Goal: Information Seeking & Learning: Learn about a topic

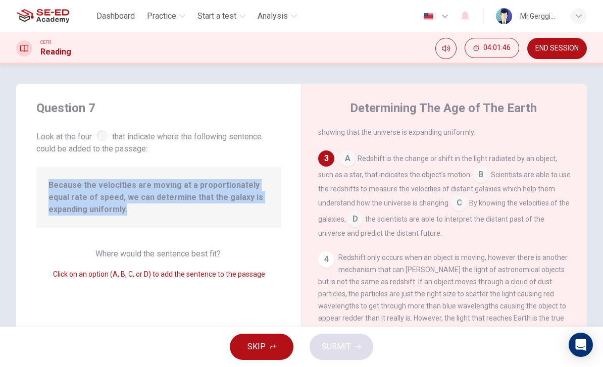
scroll to position [178, 0]
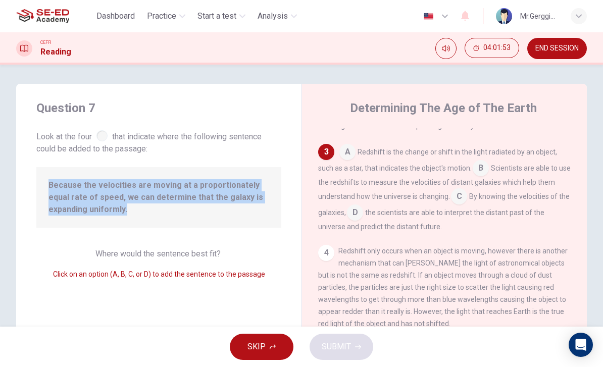
click at [464, 203] on input at bounding box center [459, 197] width 16 height 16
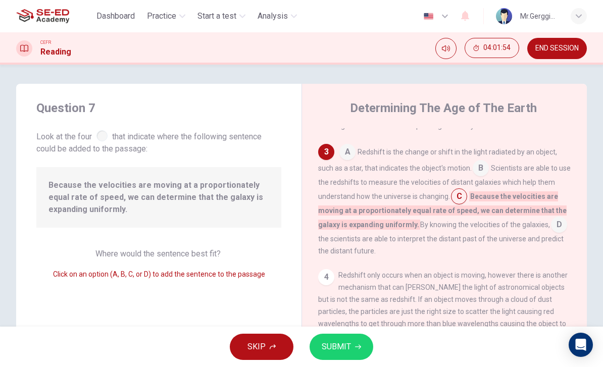
click at [349, 343] on span "SUBMIT" at bounding box center [336, 347] width 29 height 14
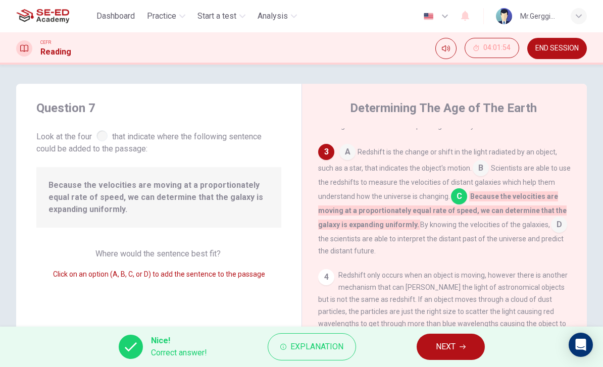
click at [448, 200] on span "Scientists are able to use the redshifts to measure the velocities of distant g…" at bounding box center [444, 182] width 252 height 36
click at [509, 226] on div "A Redshift is the change or shift in the light radiated by an object, such as a…" at bounding box center [444, 200] width 253 height 113
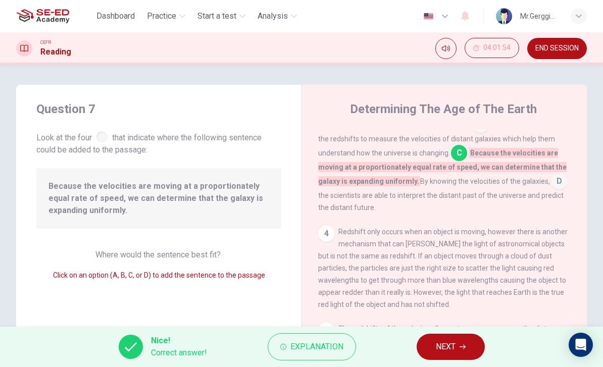
scroll to position [0, 0]
click at [455, 345] on span "NEXT" at bounding box center [446, 347] width 20 height 14
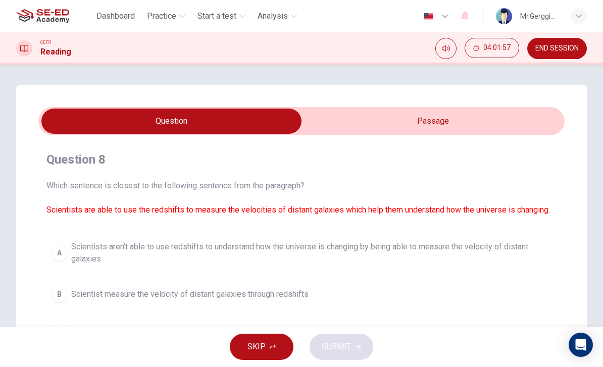
click at [468, 119] on input "checkbox" at bounding box center [171, 121] width 789 height 25
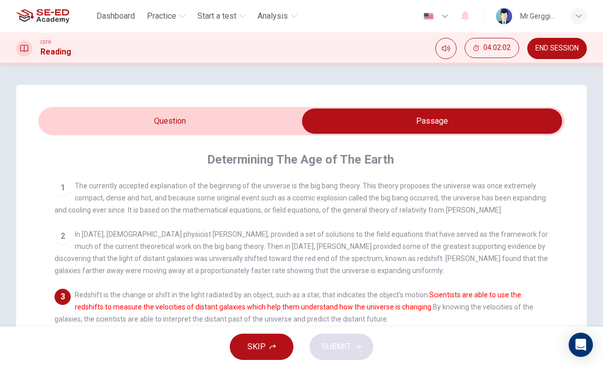
click at [265, 113] on input "checkbox" at bounding box center [431, 121] width 789 height 25
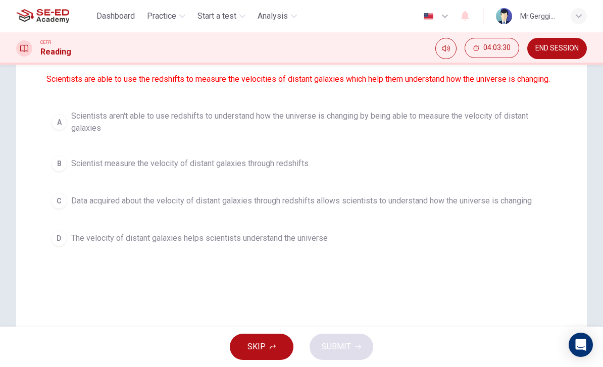
scroll to position [130, 0]
click at [464, 198] on span "Data acquired about the velocity of distant galaxies through redshifts allows s…" at bounding box center [301, 201] width 460 height 12
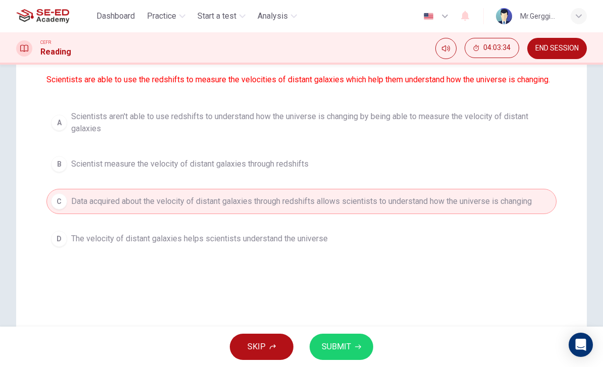
click at [349, 345] on span "SUBMIT" at bounding box center [336, 347] width 29 height 14
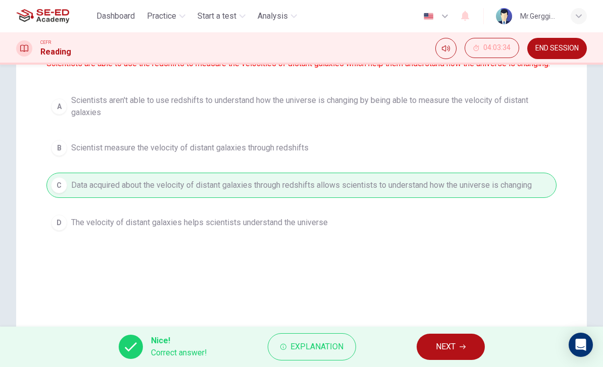
scroll to position [157, 0]
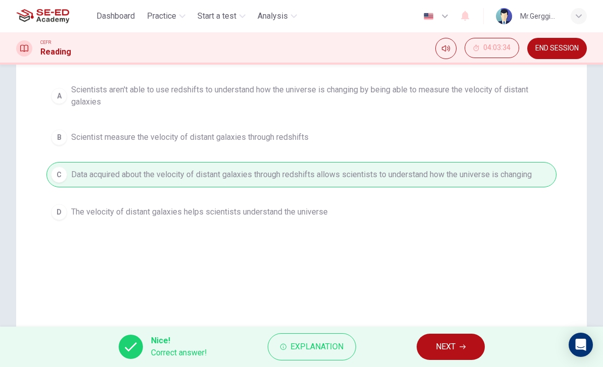
click at [465, 344] on icon "button" at bounding box center [462, 347] width 6 height 6
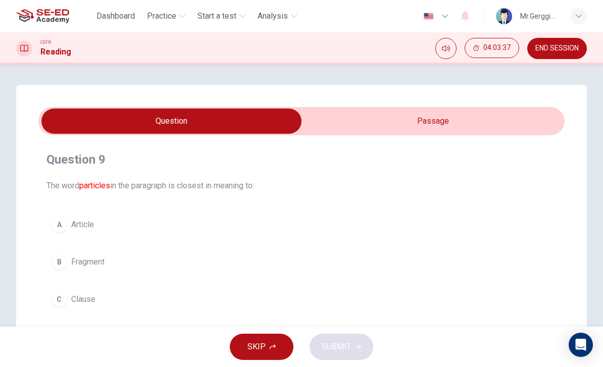
scroll to position [0, 0]
click at [455, 126] on input "checkbox" at bounding box center [171, 121] width 789 height 25
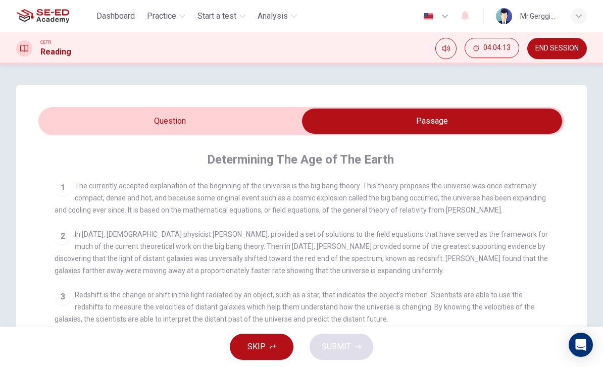
click at [247, 127] on input "checkbox" at bounding box center [431, 121] width 789 height 25
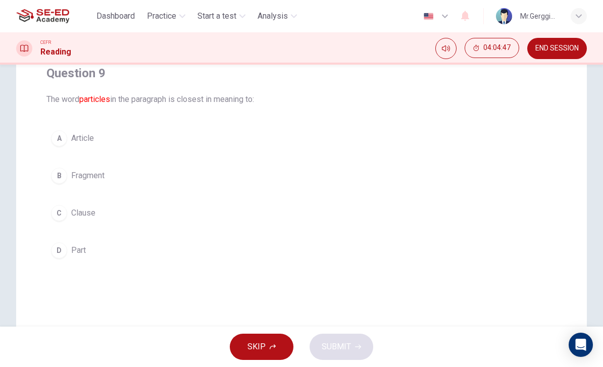
scroll to position [87, 0]
click at [71, 173] on span "Fragment" at bounding box center [87, 175] width 33 height 12
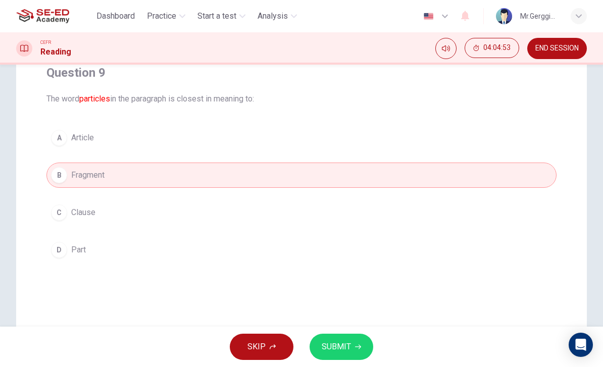
click at [337, 339] on button "SUBMIT" at bounding box center [341, 347] width 64 height 26
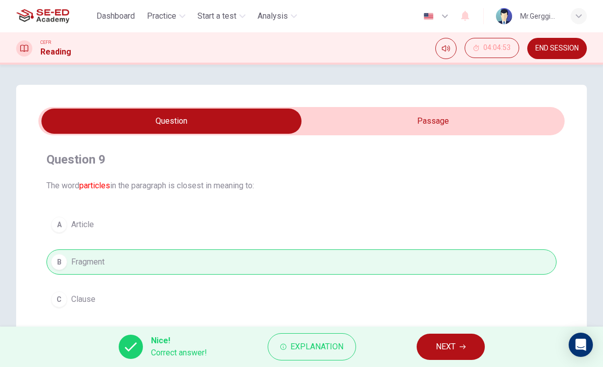
scroll to position [0, 0]
click at [422, 342] on button "NEXT" at bounding box center [450, 347] width 68 height 26
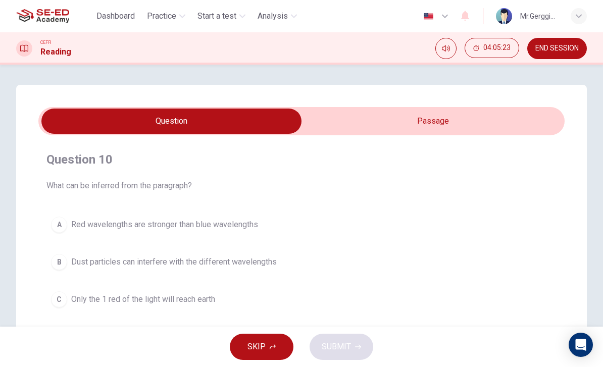
click at [439, 124] on input "checkbox" at bounding box center [171, 121] width 789 height 25
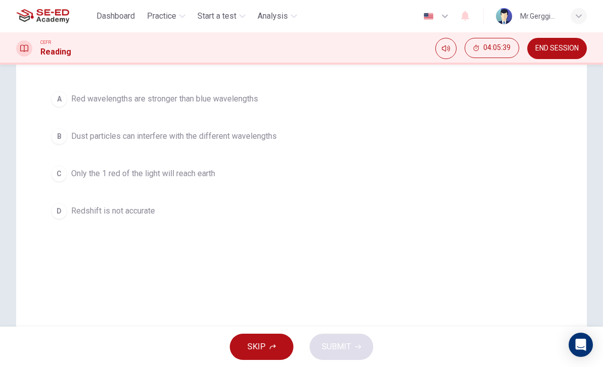
scroll to position [126, 0]
click at [114, 218] on button "D Redshift is not accurate" at bounding box center [301, 210] width 510 height 25
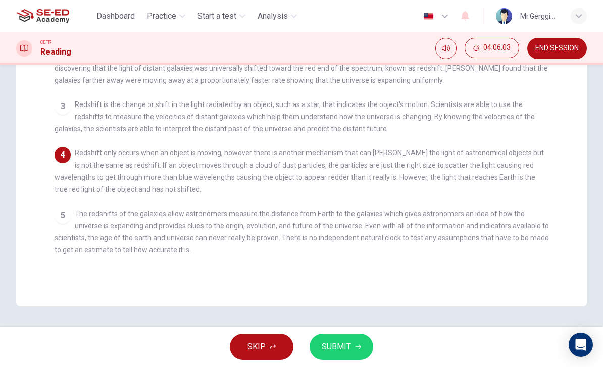
checkbox input "false"
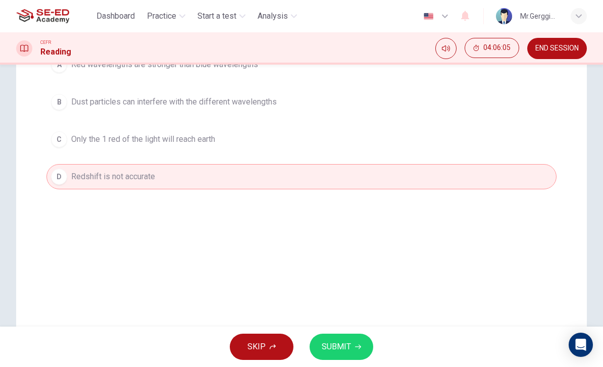
scroll to position [159, 0]
click at [286, 147] on button "C Only the 1 red of the light will reach earth" at bounding box center [301, 140] width 510 height 25
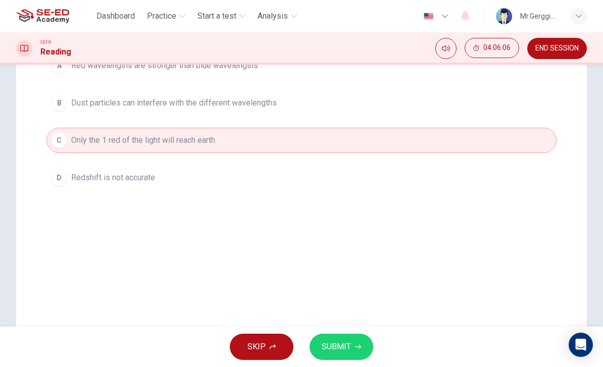
click at [342, 350] on span "SUBMIT" at bounding box center [336, 347] width 29 height 14
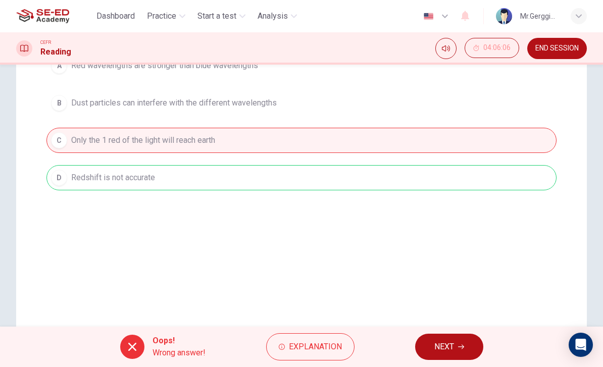
click at [465, 349] on button "NEXT" at bounding box center [449, 347] width 68 height 26
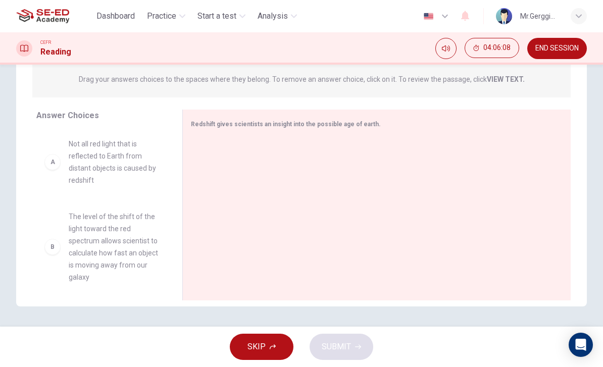
scroll to position [129, 0]
click at [335, 280] on div "Redshift gives scientists an insight into the possible age of earth." at bounding box center [376, 205] width 388 height 191
click at [136, 167] on span "Not all red light that is reflected to Earth from distant objects is caused by …" at bounding box center [113, 162] width 89 height 48
click at [126, 161] on span "Not all red light that is reflected to Earth from distant objects is caused by …" at bounding box center [113, 162] width 89 height 48
click at [59, 169] on div "A Not all red light that is reflected to Earth from distant objects is caused b…" at bounding box center [101, 162] width 114 height 48
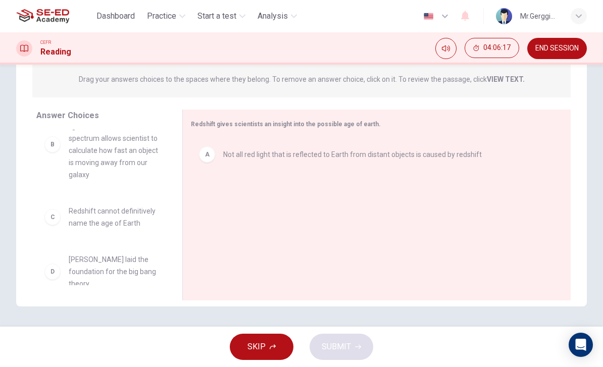
scroll to position [39, 0]
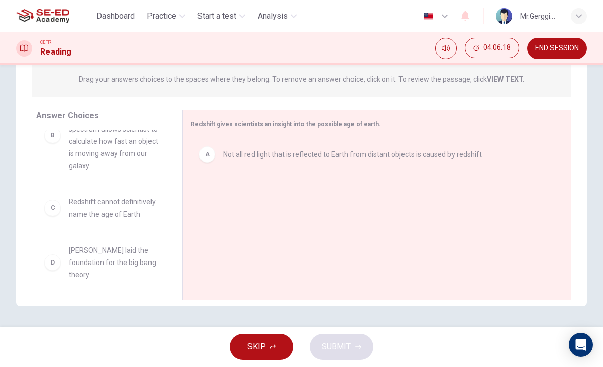
click at [118, 209] on span "Redshift cannot definitively name the age of Earth" at bounding box center [113, 208] width 89 height 24
click at [96, 264] on span "[PERSON_NAME] laid the foundation for the big bang theory" at bounding box center [113, 262] width 89 height 36
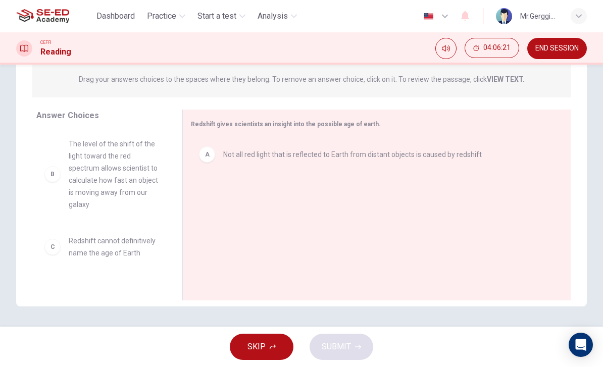
scroll to position [0, 0]
click at [127, 185] on span "The level of the shift of the light toward the red spectrum allows scientist to…" at bounding box center [113, 174] width 89 height 73
click at [126, 185] on span "The level of the shift of the light toward the red spectrum allows scientist to…" at bounding box center [113, 174] width 89 height 73
click at [57, 176] on div "B" at bounding box center [52, 174] width 16 height 16
click at [56, 176] on div "B" at bounding box center [52, 174] width 16 height 16
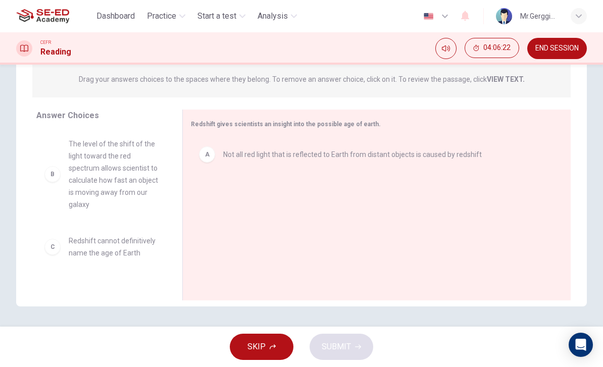
click at [59, 173] on div "B" at bounding box center [52, 174] width 16 height 16
click at [104, 172] on span "The level of the shift of the light toward the red spectrum allows scientist to…" at bounding box center [113, 174] width 89 height 73
click at [103, 172] on span "The level of the shift of the light toward the red spectrum allows scientist to…" at bounding box center [113, 174] width 89 height 73
click at [62, 249] on div "C Redshift cannot definitively name the age of Earth" at bounding box center [101, 247] width 114 height 24
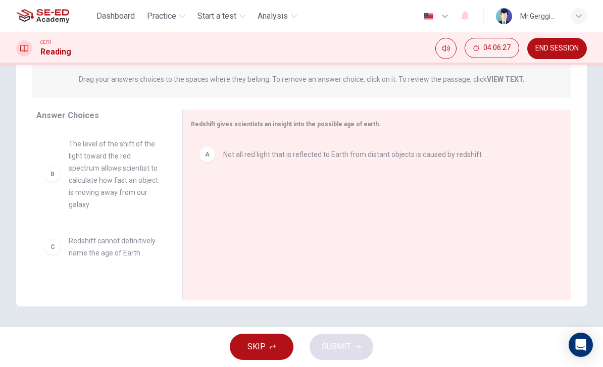
click at [121, 275] on div "D [PERSON_NAME] laid the foundation for the big bang theory" at bounding box center [101, 301] width 130 height 52
click at [118, 252] on span "Redshift cannot definitively name the age of Earth" at bounding box center [113, 247] width 89 height 24
click at [138, 163] on span "The level of the shift of the light toward the red spectrum allows scientist to…" at bounding box center [113, 174] width 89 height 73
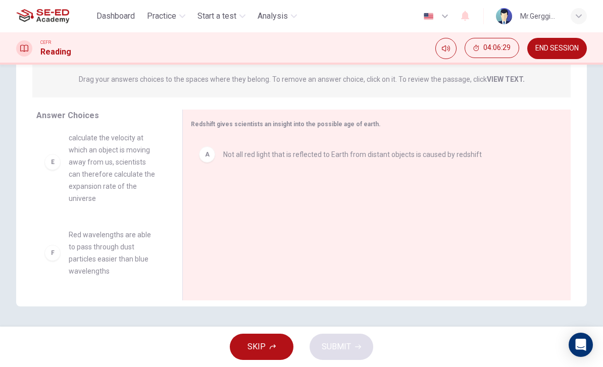
scroll to position [224, 0]
click at [58, 257] on div "F" at bounding box center [52, 253] width 16 height 16
click at [108, 261] on span "Red wavelengths are able to pass through dust particles easier than blue wavele…" at bounding box center [113, 253] width 89 height 48
click at [107, 261] on span "Red wavelengths are able to pass through dust particles easier than blue wavele…" at bounding box center [113, 253] width 89 height 48
click at [135, 255] on span "Red wavelengths are able to pass through dust particles easier than blue wavele…" at bounding box center [113, 253] width 89 height 48
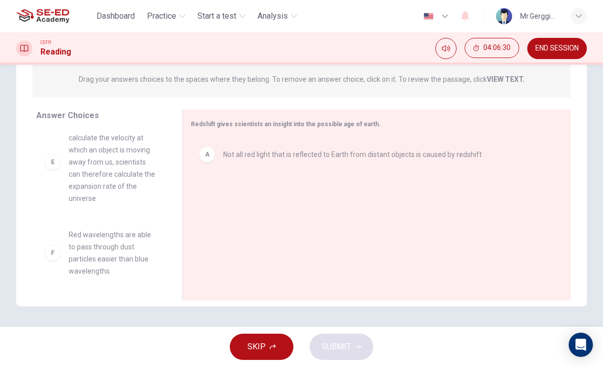
click at [141, 283] on div "F Red wavelengths are able to pass through dust particles easier than blue wave…" at bounding box center [101, 253] width 130 height 65
click at [129, 154] on span "Due to being able to calculate the velocity at which an object is moving away f…" at bounding box center [113, 162] width 89 height 85
click at [65, 165] on div "E Due to being able to calculate the velocity at which an object is moving away…" at bounding box center [101, 162] width 114 height 85
click at [62, 165] on div "E Due to being able to calculate the velocity at which an object is moving away…" at bounding box center [101, 162] width 114 height 85
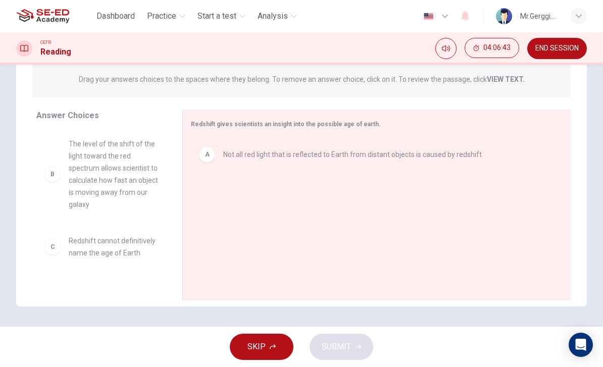
scroll to position [0, 0]
click at [136, 174] on span "The level of the shift of the light toward the red spectrum allows scientist to…" at bounding box center [113, 174] width 89 height 73
click at [135, 174] on span "The level of the shift of the light toward the red spectrum allows scientist to…" at bounding box center [113, 174] width 89 height 73
click at [124, 176] on span "The level of the shift of the light toward the red spectrum allows scientist to…" at bounding box center [113, 174] width 89 height 73
click at [100, 191] on span "The level of the shift of the light toward the red spectrum allows scientist to…" at bounding box center [113, 174] width 89 height 73
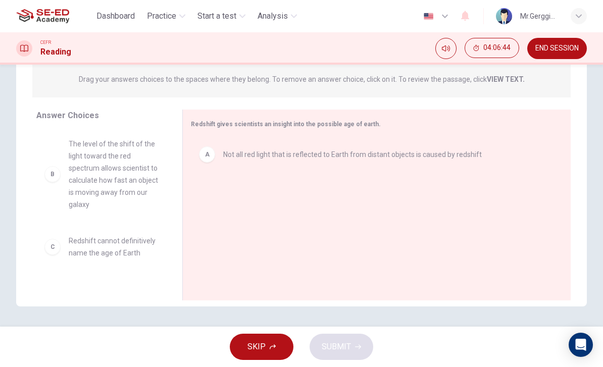
scroll to position [129, 0]
click at [50, 177] on div "B" at bounding box center [52, 174] width 16 height 16
click at [509, 79] on strong "VIEW TEXT." at bounding box center [506, 79] width 38 height 8
click at [126, 178] on span "The level of the shift of the light toward the red spectrum allows scientist to…" at bounding box center [113, 174] width 89 height 73
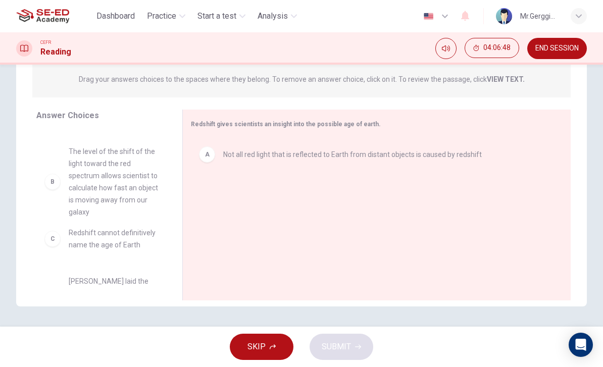
click at [51, 183] on div "C Redshift cannot definitively name the age of Earth D [PERSON_NAME] laid the f…" at bounding box center [101, 207] width 130 height 155
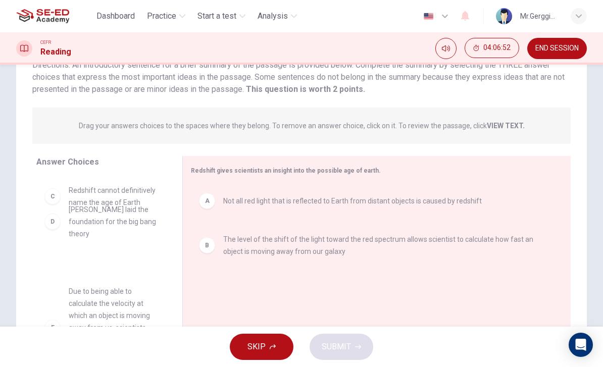
scroll to position [85, 0]
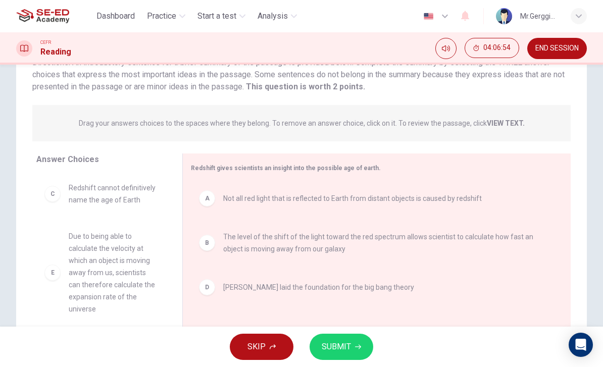
click at [353, 350] on button "SUBMIT" at bounding box center [341, 347] width 64 height 26
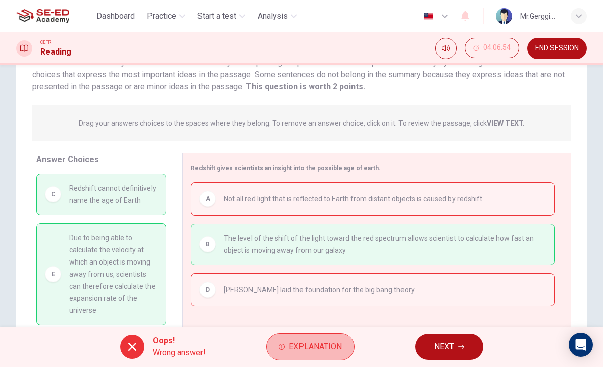
click at [294, 346] on span "Explanation" at bounding box center [315, 347] width 53 height 14
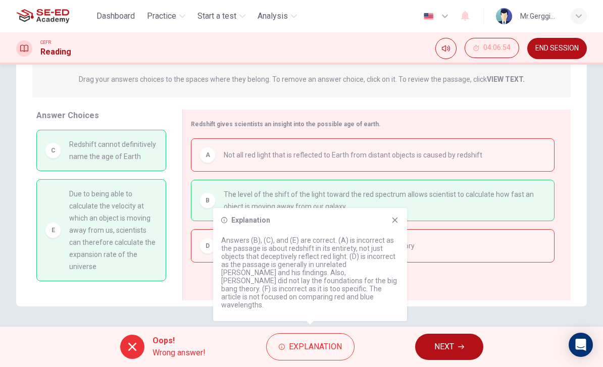
scroll to position [129, 0]
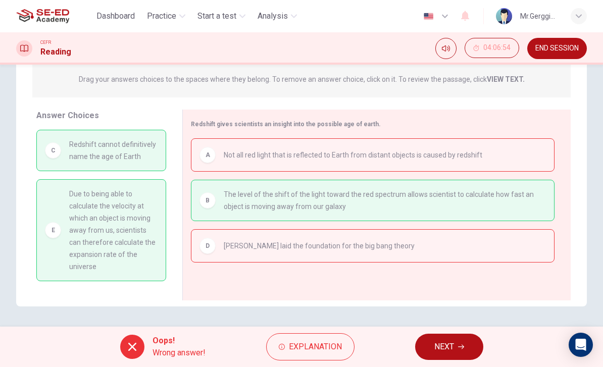
click at [476, 242] on div "D [PERSON_NAME] laid the foundation for the big bang theory" at bounding box center [372, 246] width 346 height 16
click at [450, 348] on span "NEXT" at bounding box center [444, 347] width 20 height 14
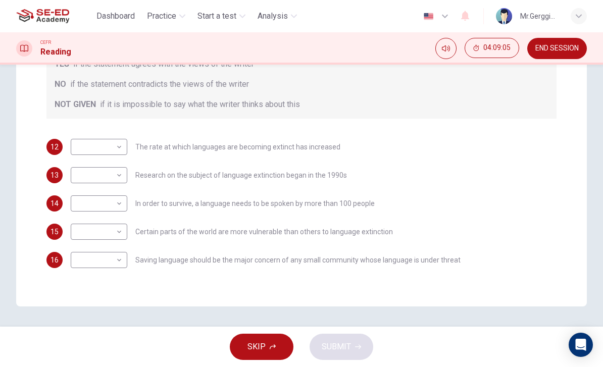
scroll to position [194, 0]
click at [95, 149] on body "This site uses cookies, as explained in our Privacy Policy . If you agree to th…" at bounding box center [301, 183] width 603 height 367
click at [81, 178] on li "NO" at bounding box center [99, 179] width 57 height 16
click at [76, 142] on body "This site uses cookies, as explained in our Privacy Policy . If you agree to th…" at bounding box center [301, 183] width 603 height 367
click at [87, 199] on li "NOT GIVEN" at bounding box center [99, 195] width 57 height 16
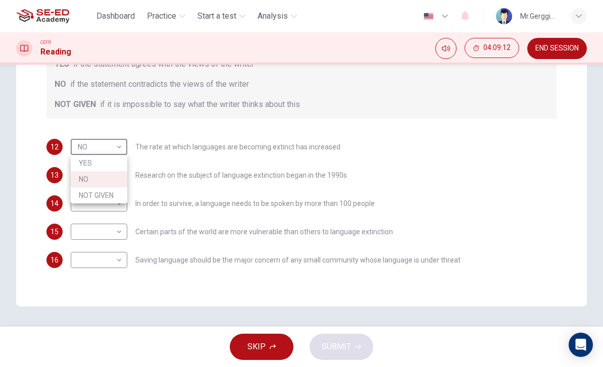
type input "NOT GIVEN"
click at [87, 185] on body "This site uses cookies, as explained in our Privacy Policy . If you agree to th…" at bounding box center [301, 183] width 603 height 367
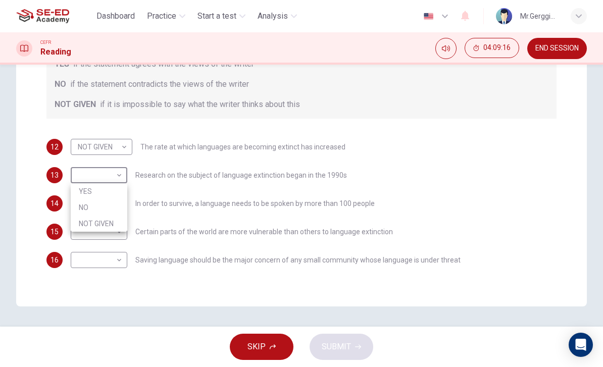
click at [469, 199] on div at bounding box center [301, 183] width 603 height 367
click at [505, 168] on div "13 ​ ​ Research on the subject of language extinction began in the 1990s" at bounding box center [301, 175] width 510 height 16
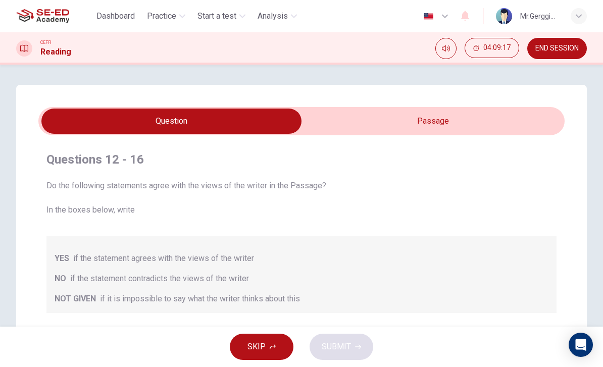
scroll to position [0, 0]
click at [469, 124] on input "checkbox" at bounding box center [171, 121] width 789 height 25
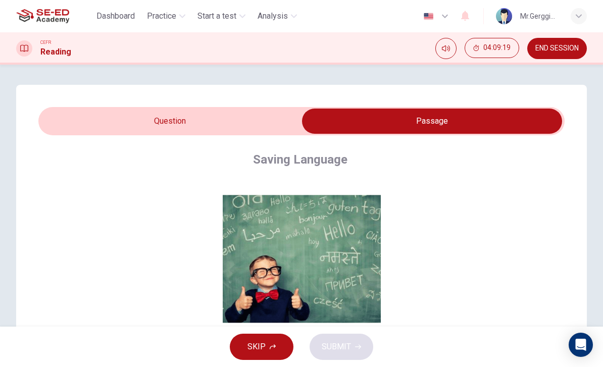
click at [72, 118] on input "checkbox" at bounding box center [431, 121] width 789 height 25
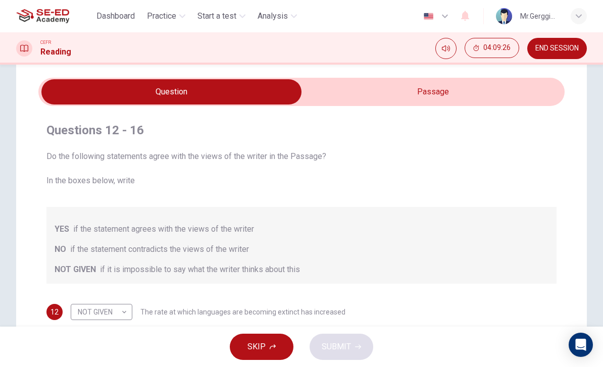
scroll to position [30, 0]
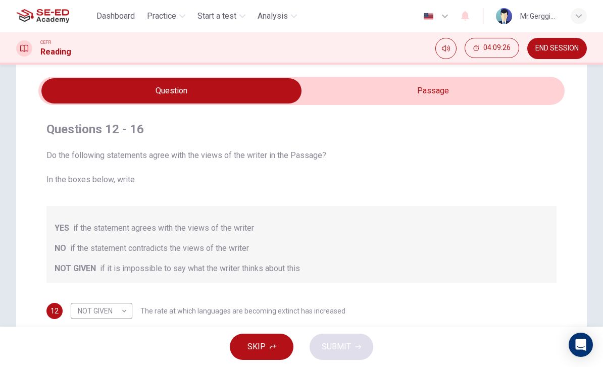
click at [443, 95] on input "checkbox" at bounding box center [171, 90] width 789 height 25
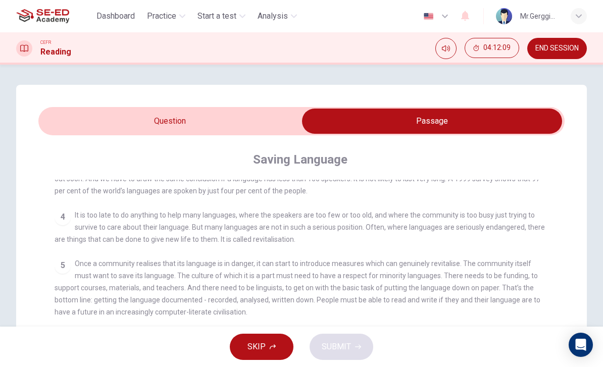
scroll to position [300, 0]
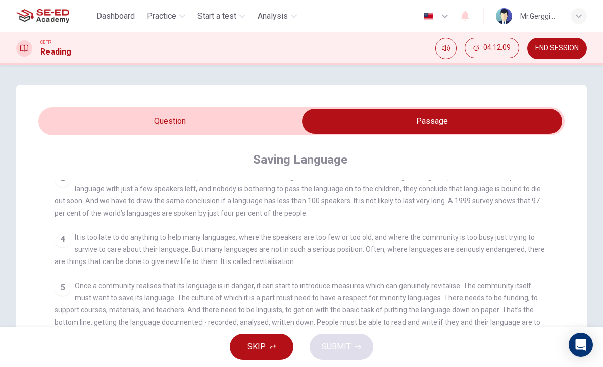
click at [198, 279] on div "CLICK TO ZOOM Click to Zoom 1 For the first time, linguists have put a price on…" at bounding box center [308, 360] width 507 height 361
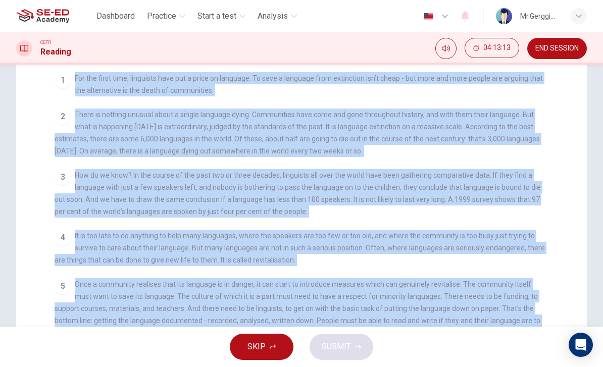
scroll to position [108, 0]
click at [73, 72] on div "1 For the first time, linguists have put a price on language. To save a languag…" at bounding box center [302, 84] width 494 height 24
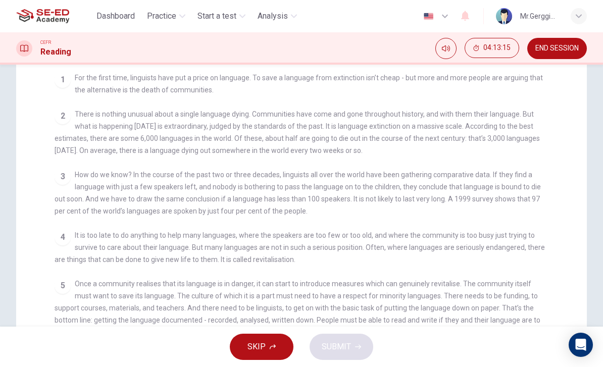
click at [80, 76] on span "For the first time, linguists have put a price on language. To save a language …" at bounding box center [309, 84] width 468 height 20
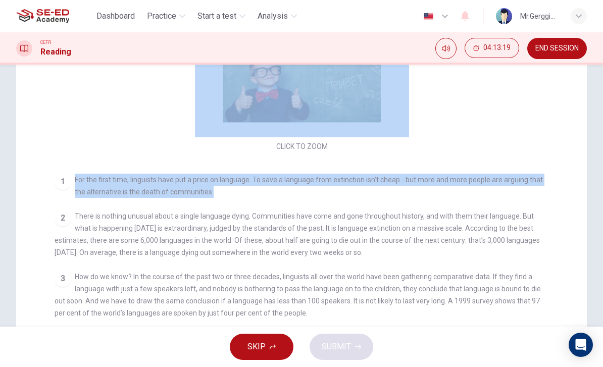
scroll to position [7, 0]
click at [157, 211] on div "2 There is nothing unusual about a single language dying. Communities have come…" at bounding box center [302, 233] width 494 height 48
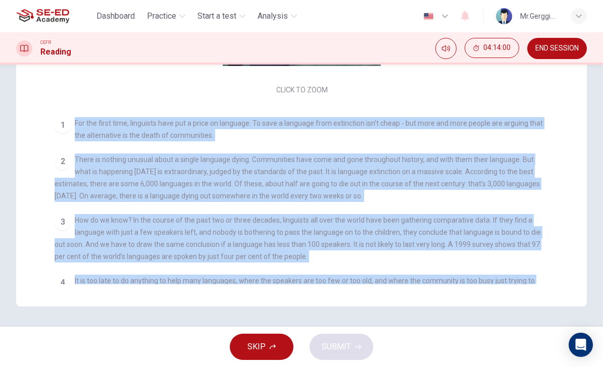
scroll to position [0, 0]
click at [54, 132] on div "Saving Language CLICK TO ZOOM Click to Zoom 1 For the first time, linguists hav…" at bounding box center [301, 89] width 526 height 422
click at [562, 193] on div "Saving Language CLICK TO ZOOM Click to Zoom 1 For the first time, linguists hav…" at bounding box center [301, 89] width 526 height 422
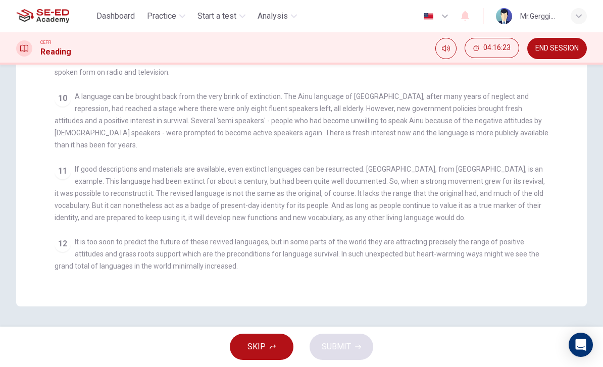
scroll to position [584, 0]
checkbox input "false"
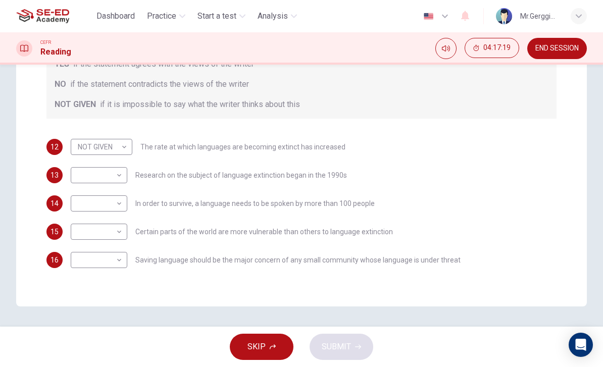
click at [443, 48] on icon "Mute" at bounding box center [446, 48] width 8 height 8
click at [443, 50] on icon "Unmute" at bounding box center [446, 48] width 8 height 6
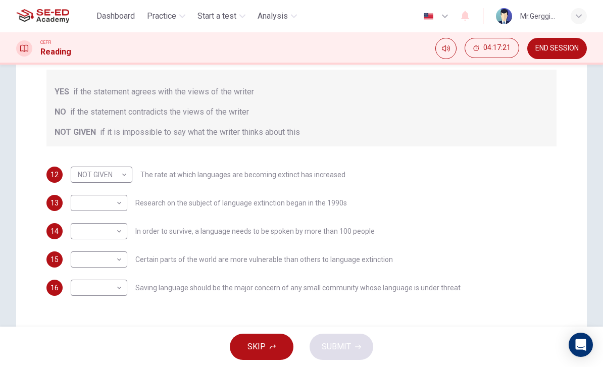
scroll to position [170, 0]
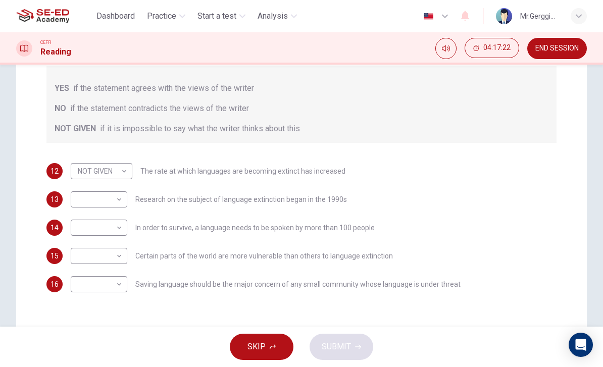
click at [111, 192] on body "This site uses cookies, as explained in our Privacy Policy . If you agree to th…" at bounding box center [301, 183] width 603 height 367
click at [107, 244] on li "NOT GIVEN" at bounding box center [99, 248] width 57 height 16
type input "NOT GIVEN"
click at [114, 227] on body "This site uses cookies, as explained in our Privacy Policy . If you agree to th…" at bounding box center [301, 183] width 603 height 367
click at [109, 246] on li "YES" at bounding box center [99, 244] width 57 height 16
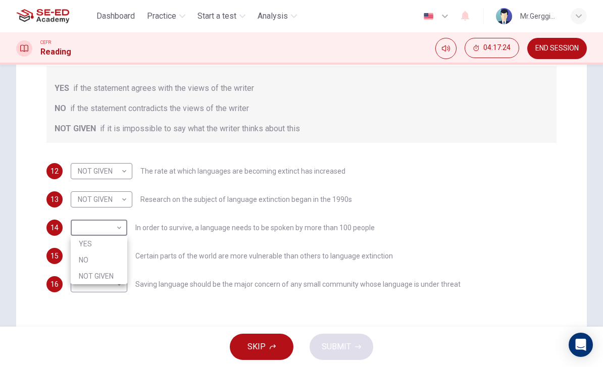
type input "YES"
click at [108, 259] on body "This site uses cookies, as explained in our Privacy Policy . If you agree to th…" at bounding box center [301, 183] width 603 height 367
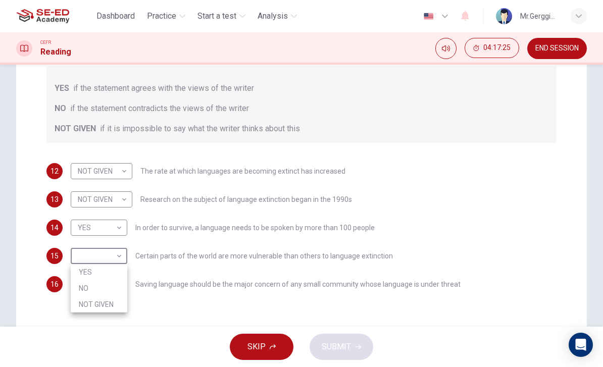
click at [100, 280] on li "NO" at bounding box center [99, 288] width 57 height 16
type input "NO"
click at [100, 285] on body "This site uses cookies, as explained in our Privacy Policy . If you agree to th…" at bounding box center [301, 183] width 603 height 367
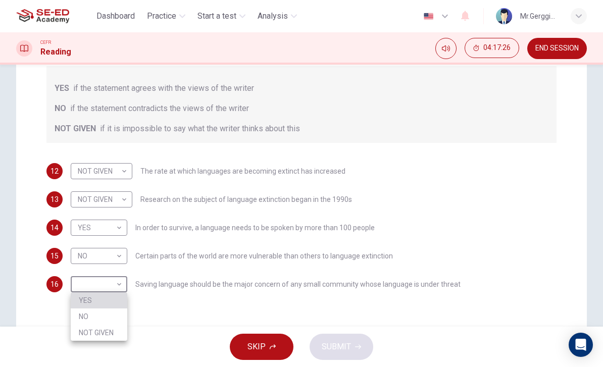
click at [99, 293] on li "YES" at bounding box center [99, 300] width 57 height 16
type input "YES"
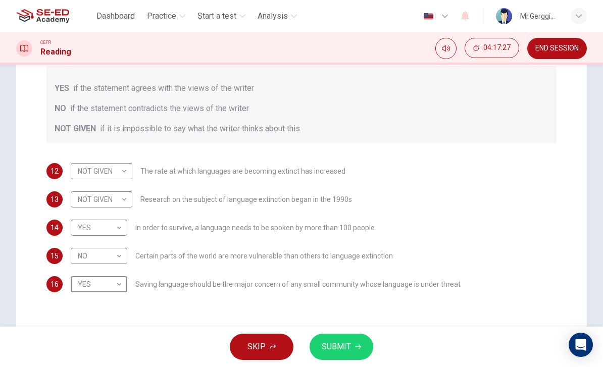
click at [346, 344] on span "SUBMIT" at bounding box center [336, 347] width 29 height 14
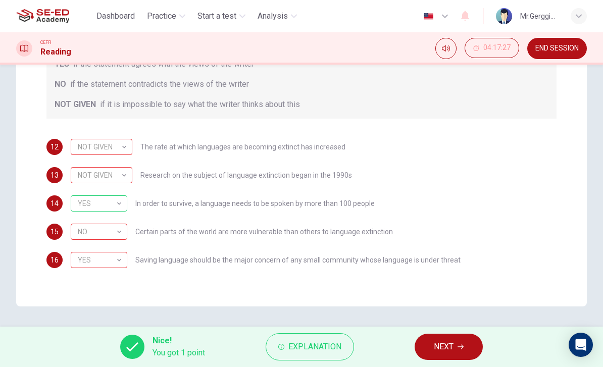
scroll to position [194, 0]
click at [321, 351] on span "Explanation" at bounding box center [314, 347] width 53 height 14
click at [457, 222] on div "12 NOT GIVEN NOT GIVEN ​ The rate at which languages are becoming extinct has i…" at bounding box center [301, 203] width 510 height 129
click at [310, 347] on span "Explanation" at bounding box center [314, 347] width 53 height 14
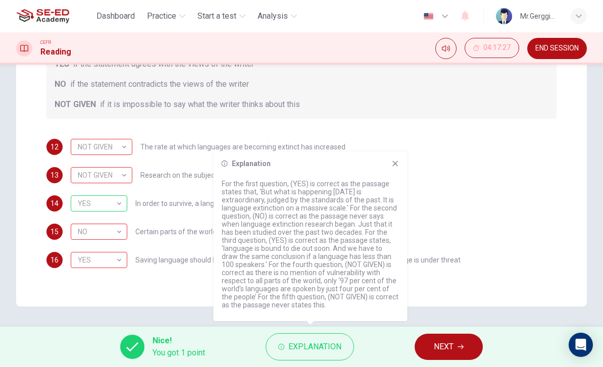
click at [452, 346] on span "NEXT" at bounding box center [444, 347] width 20 height 14
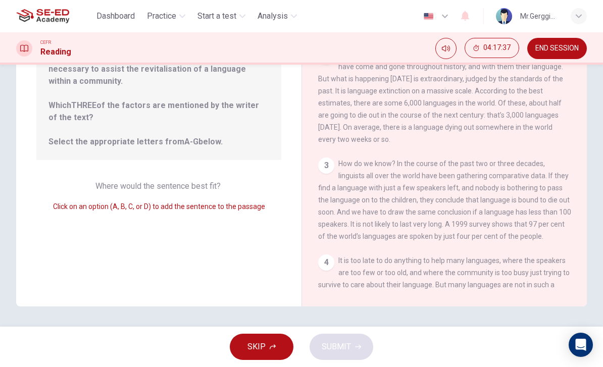
scroll to position [129, 0]
